Goal: Task Accomplishment & Management: Manage account settings

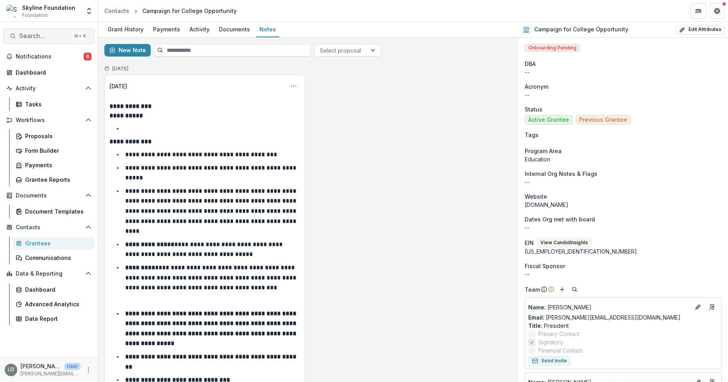
click at [43, 38] on span "Search..." at bounding box center [44, 35] width 50 height 7
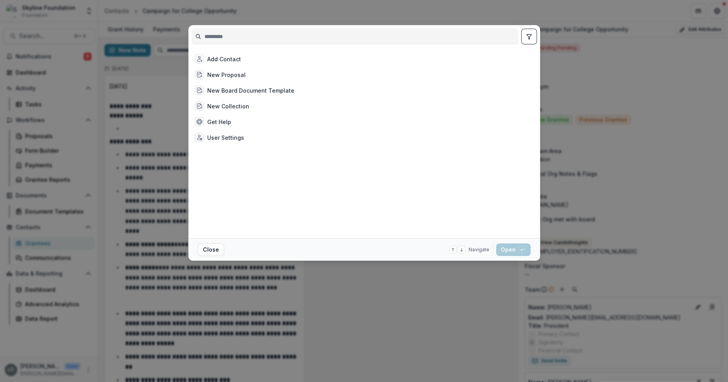
click at [158, 8] on div "Add Contact New Proposal New Board Document Template New Collection Get Help Us…" at bounding box center [364, 191] width 728 height 382
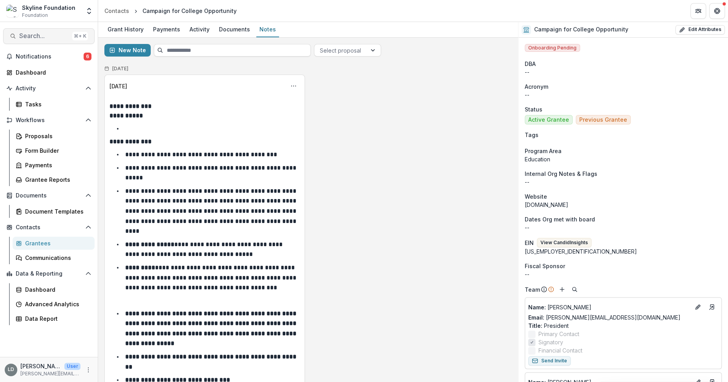
click at [42, 38] on span "Search..." at bounding box center [44, 35] width 50 height 7
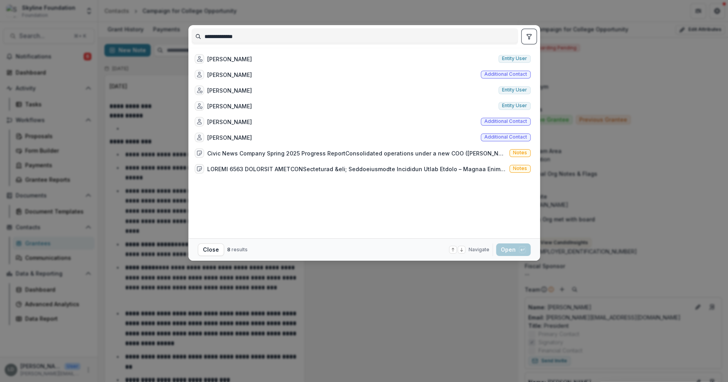
click at [249, 35] on input "**********" at bounding box center [355, 36] width 326 height 13
type input "**********"
click at [252, 55] on div "[PERSON_NAME]" at bounding box center [229, 59] width 45 height 8
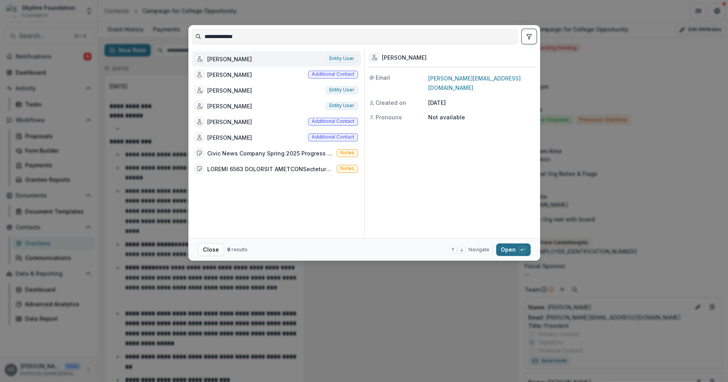
click at [509, 247] on button "Open with enter key" at bounding box center [513, 249] width 35 height 13
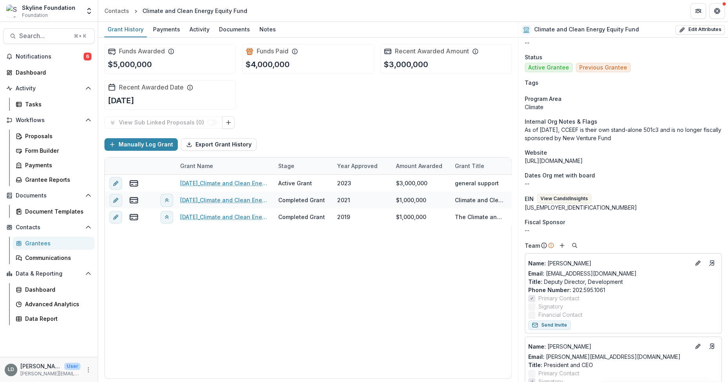
scroll to position [155, 0]
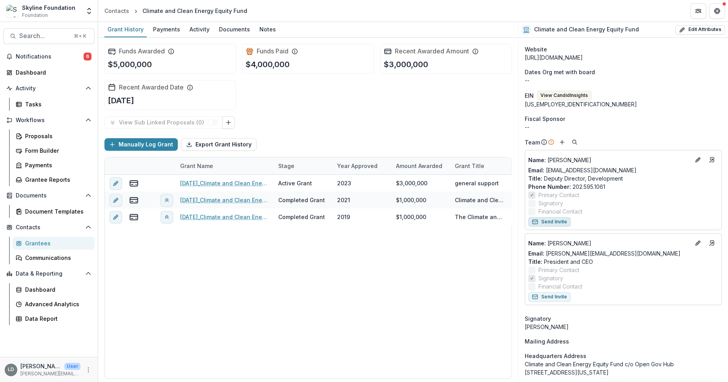
click at [557, 224] on button "Send Invite" at bounding box center [549, 221] width 42 height 9
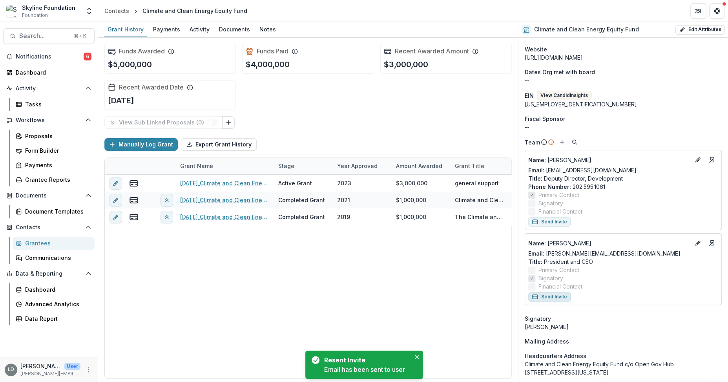
click at [560, 295] on button "Send Invite" at bounding box center [549, 296] width 42 height 9
click at [233, 33] on div "Documents" at bounding box center [234, 29] width 37 height 11
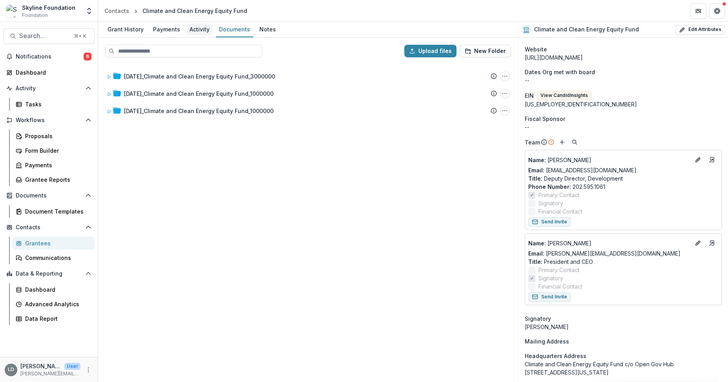
click at [196, 27] on div "Activity" at bounding box center [199, 29] width 26 height 11
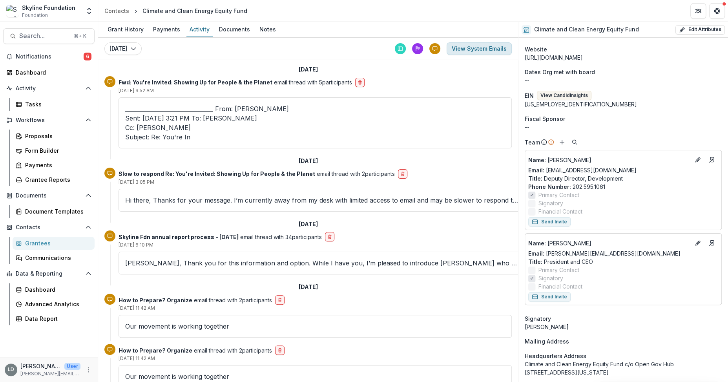
click at [460, 46] on button "View System Emails" at bounding box center [479, 48] width 65 height 13
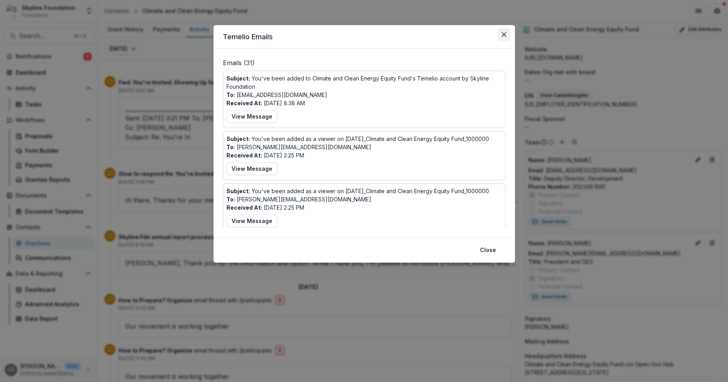
click at [509, 34] on button "Close" at bounding box center [504, 34] width 13 height 13
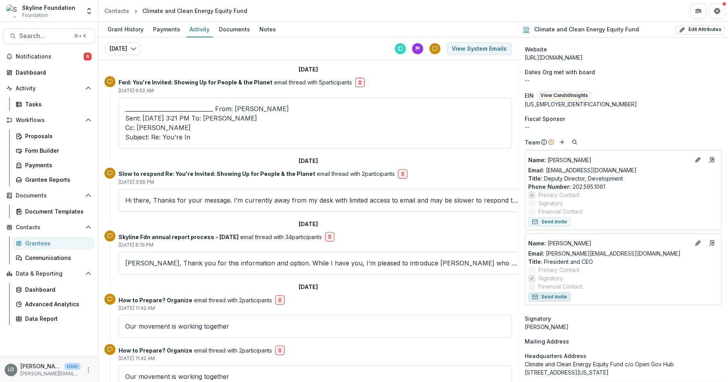
click at [559, 296] on button "Send Invite" at bounding box center [549, 296] width 42 height 9
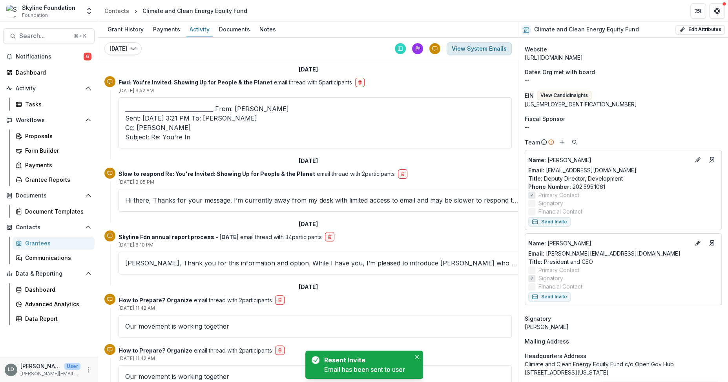
click at [468, 51] on button "View System Emails" at bounding box center [479, 48] width 65 height 13
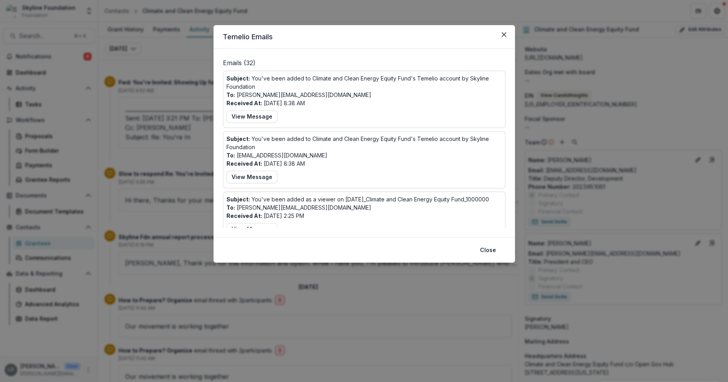
click at [365, 296] on div "Temelio Emails Emails ( 32 ) Subject: You've been added to Climate and Clean En…" at bounding box center [364, 191] width 728 height 382
